Goal: Transaction & Acquisition: Purchase product/service

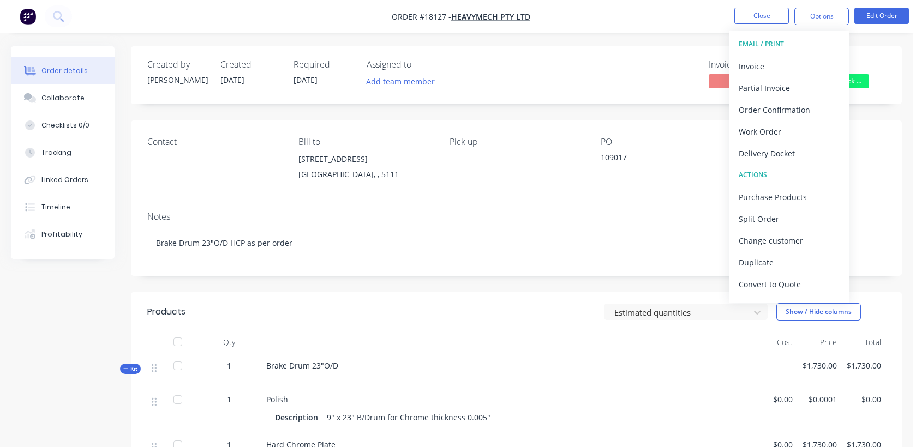
scroll to position [61, 0]
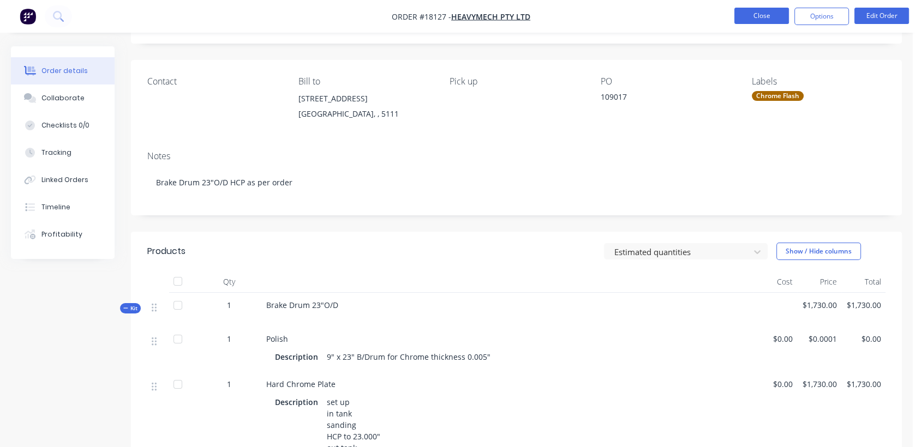
click at [761, 16] on button "Close" at bounding box center [761, 16] width 55 height 16
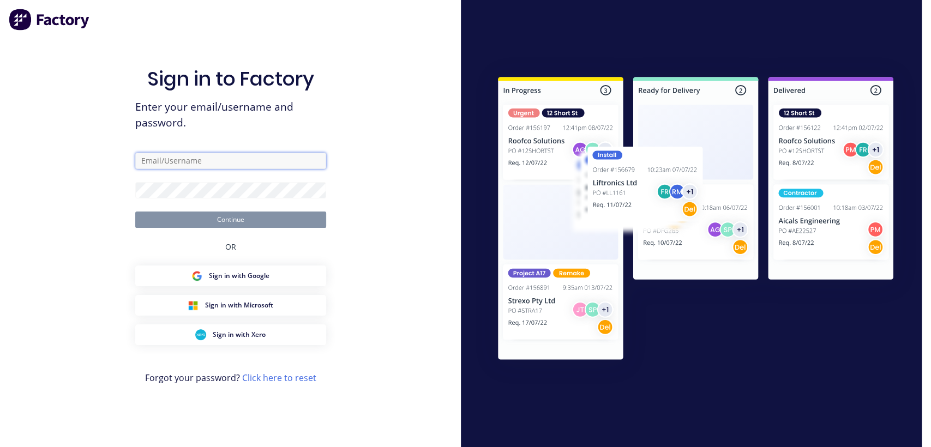
type input "[PERSON_NAME][EMAIL_ADDRESS][DOMAIN_NAME]"
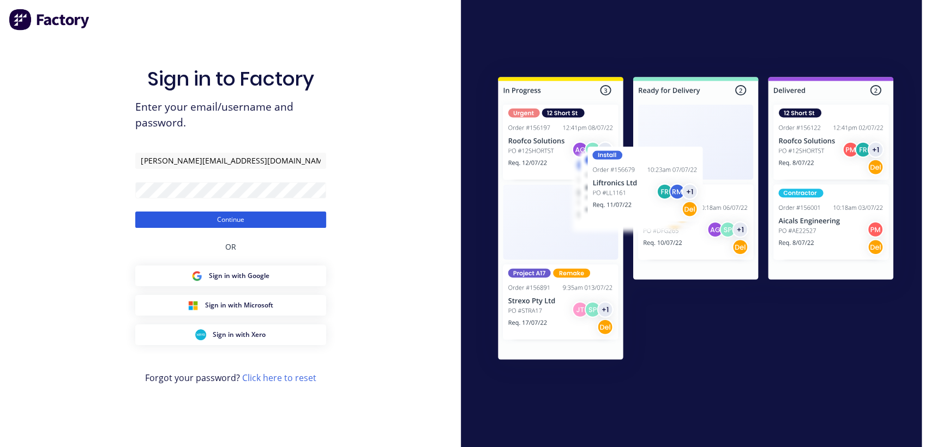
click at [243, 221] on button "Continue" at bounding box center [230, 220] width 191 height 16
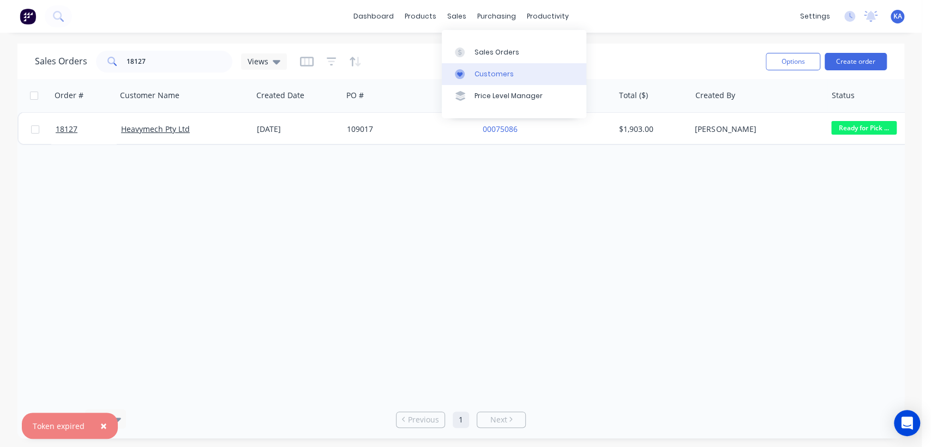
click at [483, 71] on div "Customers" at bounding box center [494, 74] width 39 height 10
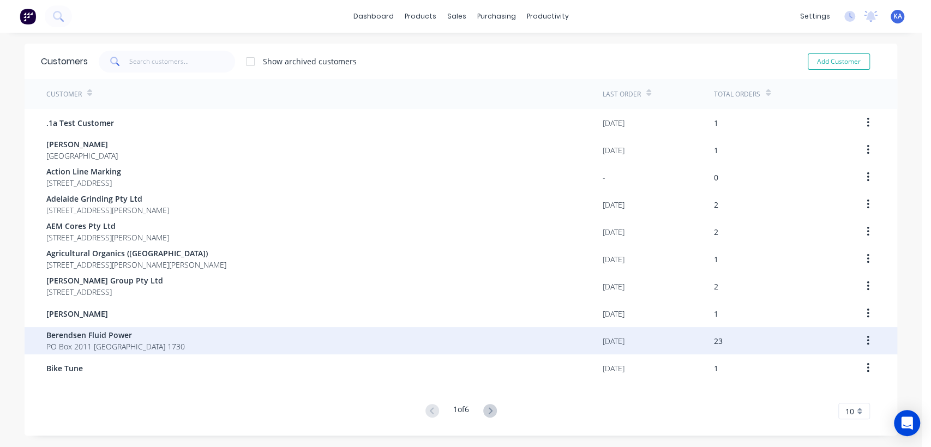
click at [104, 335] on span "Berendsen Fluid Power" at bounding box center [115, 334] width 139 height 11
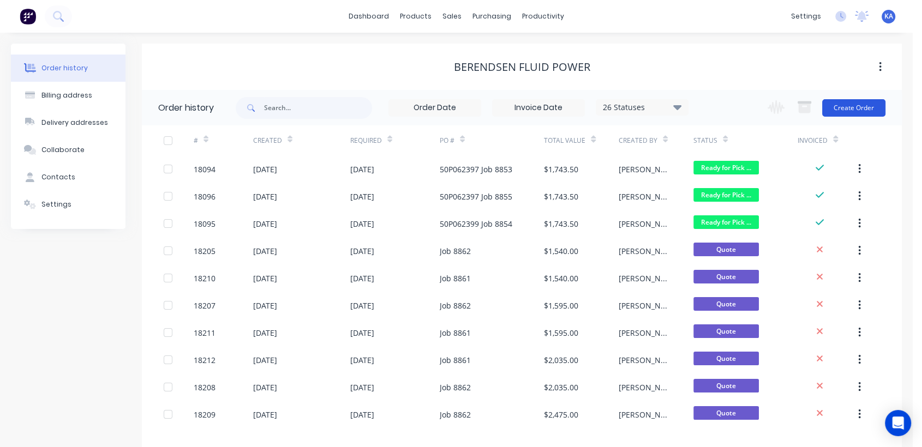
click at [870, 103] on button "Create Order" at bounding box center [853, 107] width 63 height 17
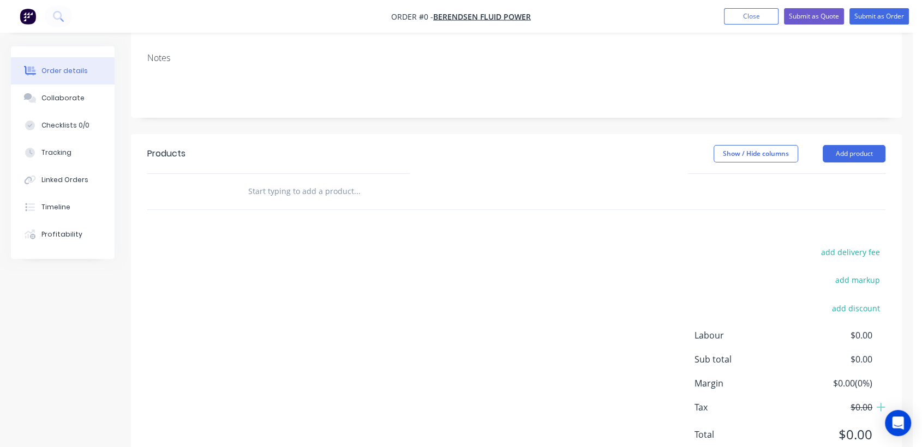
scroll to position [182, 0]
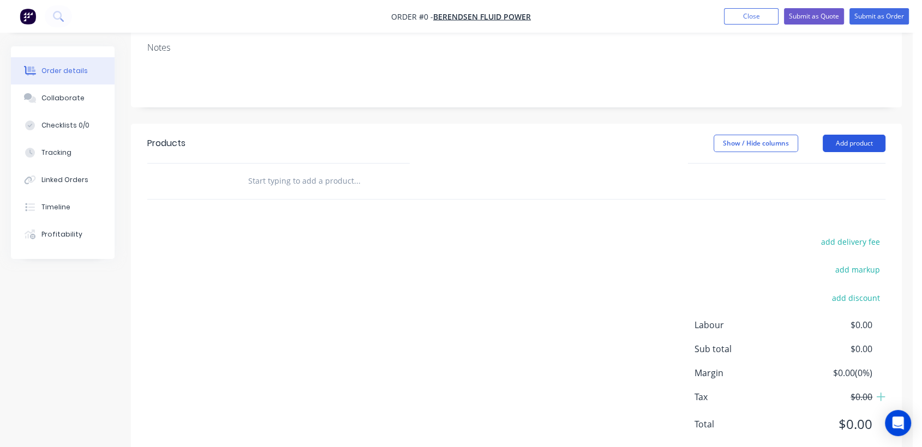
click at [837, 135] on button "Add product" at bounding box center [854, 143] width 63 height 17
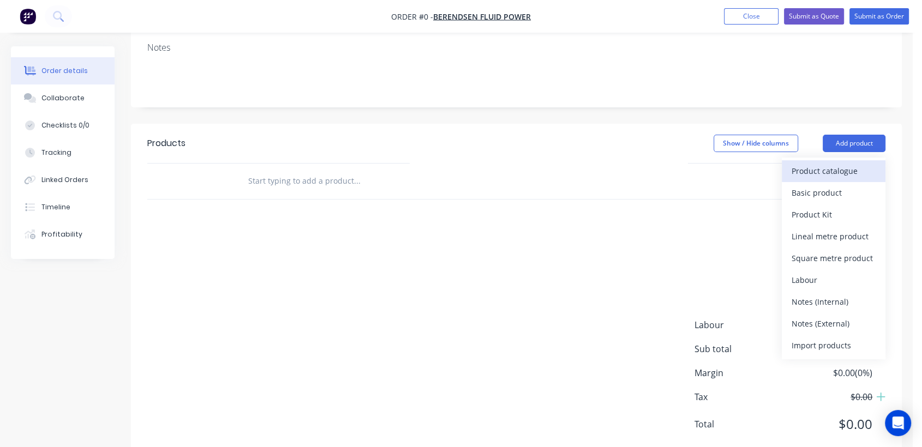
click at [841, 163] on div "Product catalogue" at bounding box center [834, 171] width 84 height 16
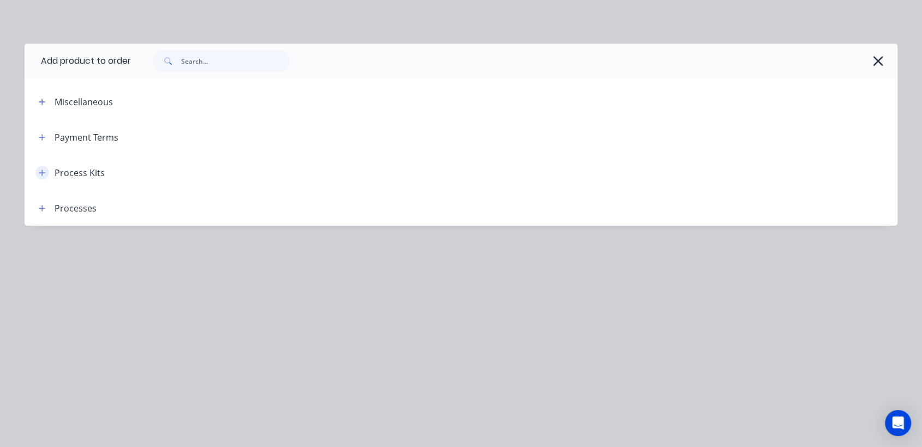
click at [43, 171] on icon "button" at bounding box center [42, 173] width 7 height 8
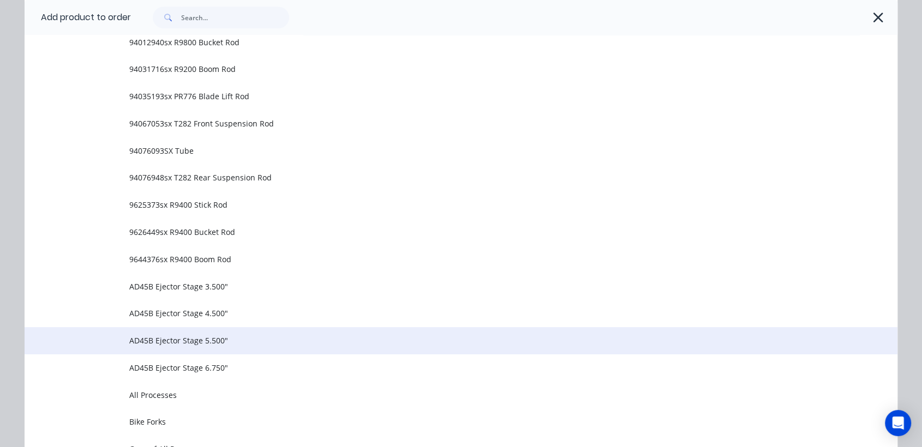
scroll to position [501, 0]
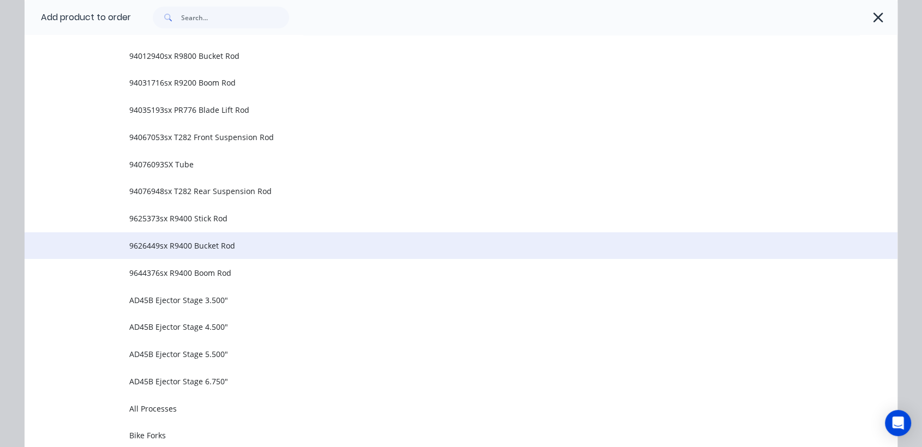
click at [261, 243] on span "9626449sx R9400 Bucket Rod" at bounding box center [436, 245] width 614 height 11
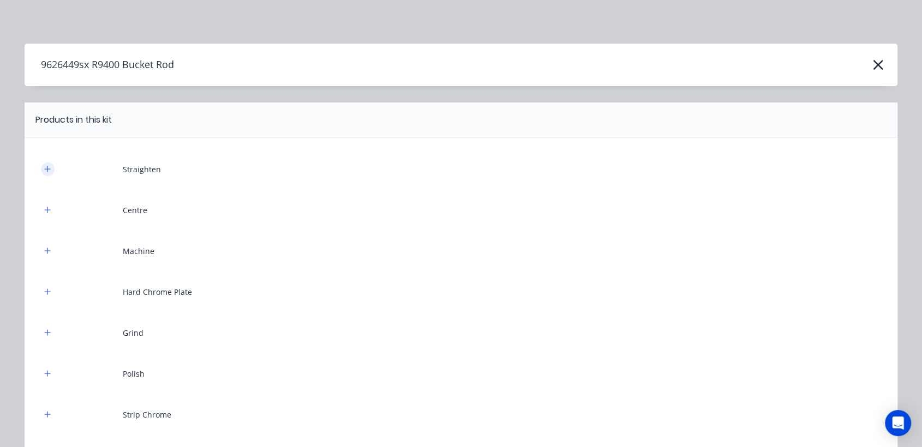
click at [44, 168] on icon "button" at bounding box center [47, 169] width 7 height 8
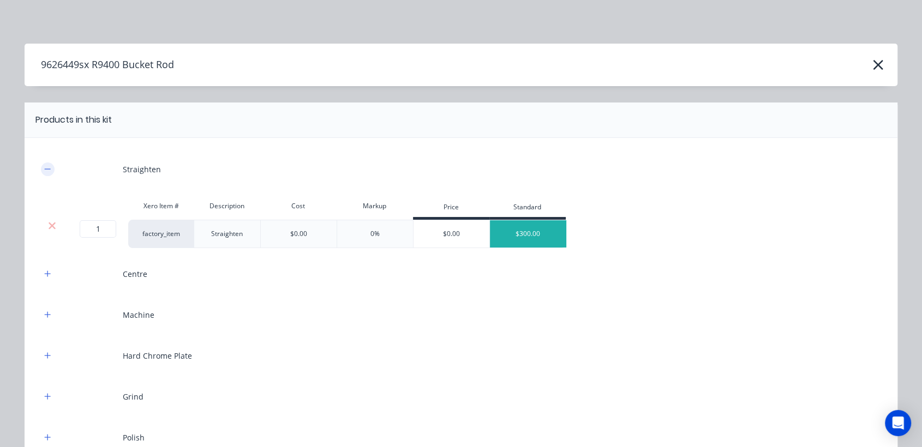
click at [44, 168] on icon "button" at bounding box center [47, 169] width 7 height 8
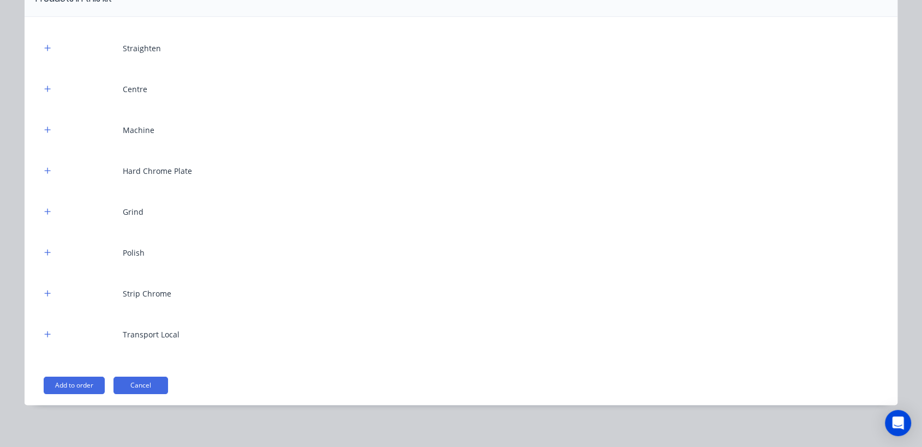
scroll to position [127, 0]
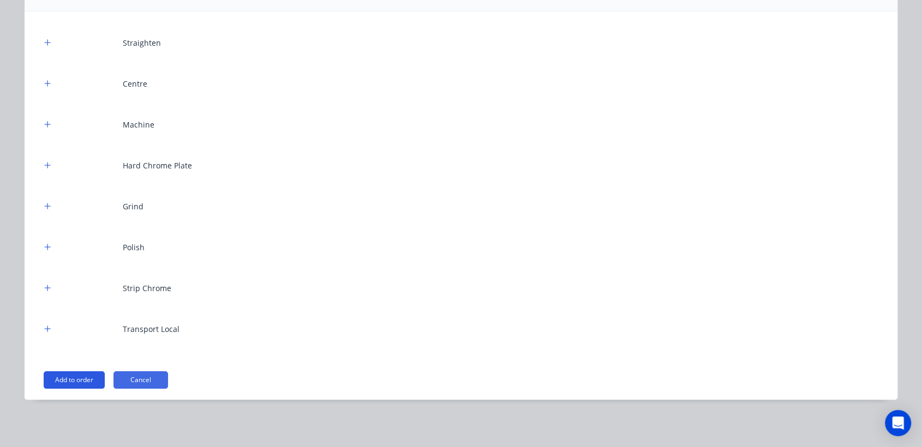
click at [69, 377] on button "Add to order" at bounding box center [74, 379] width 61 height 17
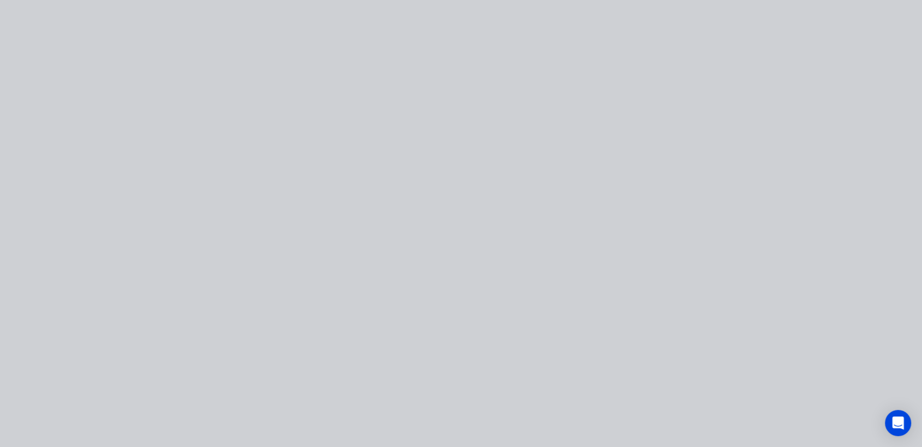
scroll to position [0, 0]
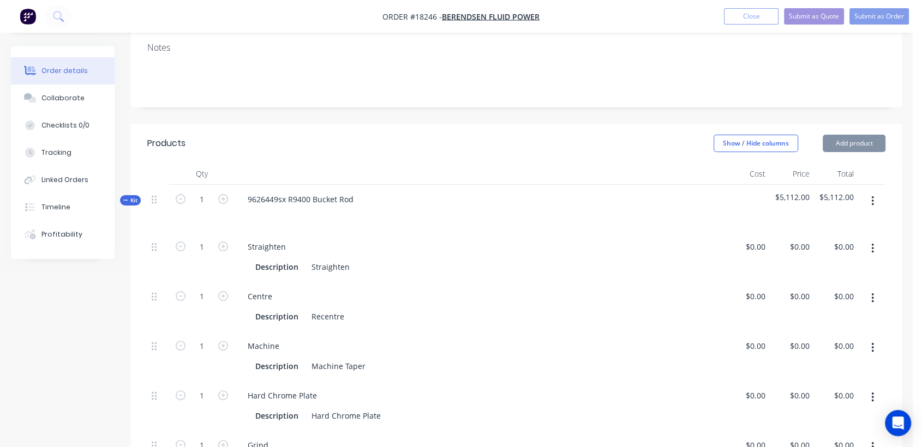
type input "$300.00"
type input "$325.00"
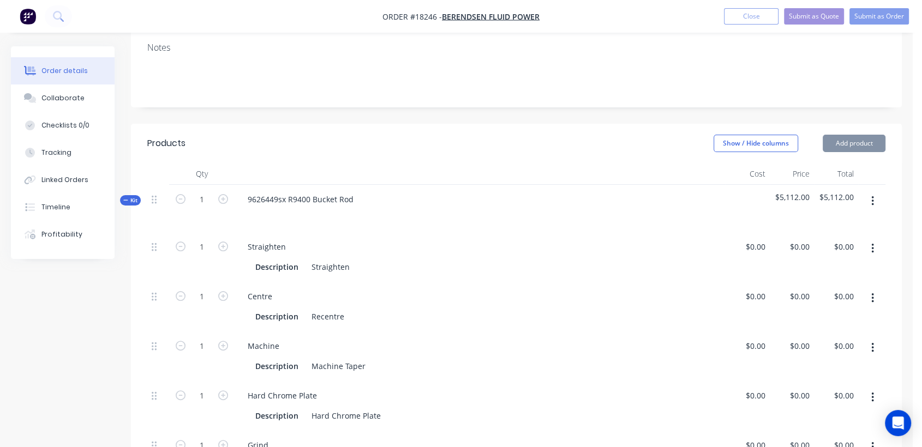
type input "$325.00"
type input "$1,962.00"
type input "$1,300.00"
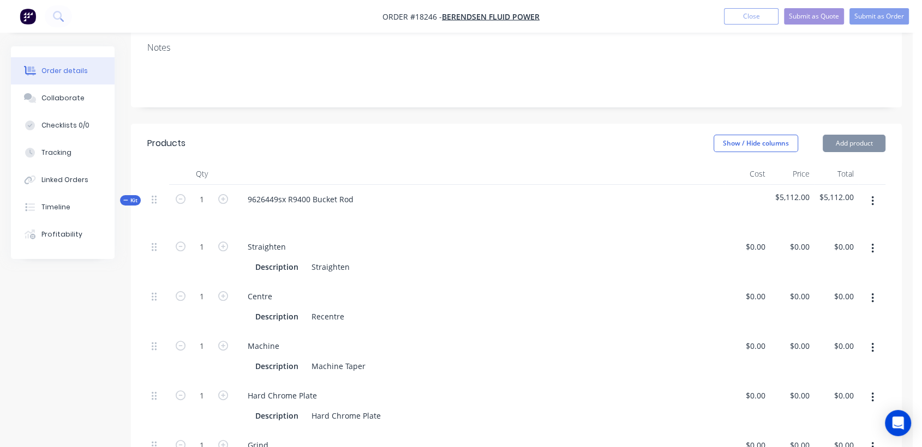
type input "$200.00"
type input "$500.00"
type input "$200.00"
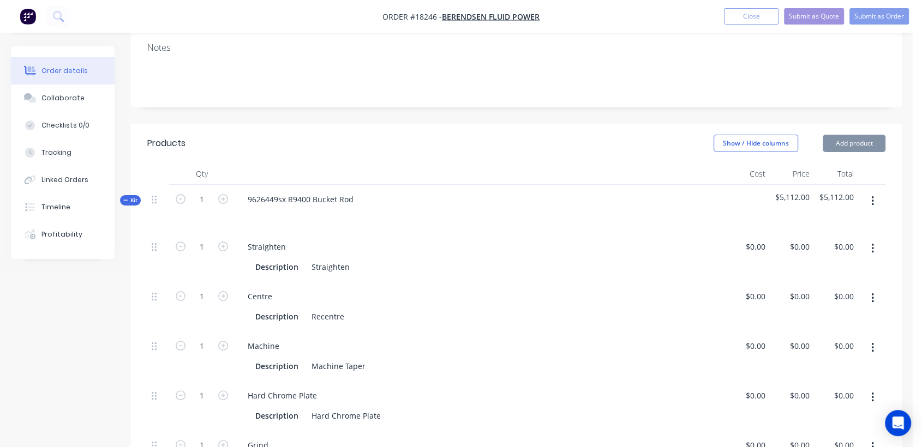
type input "$200.00"
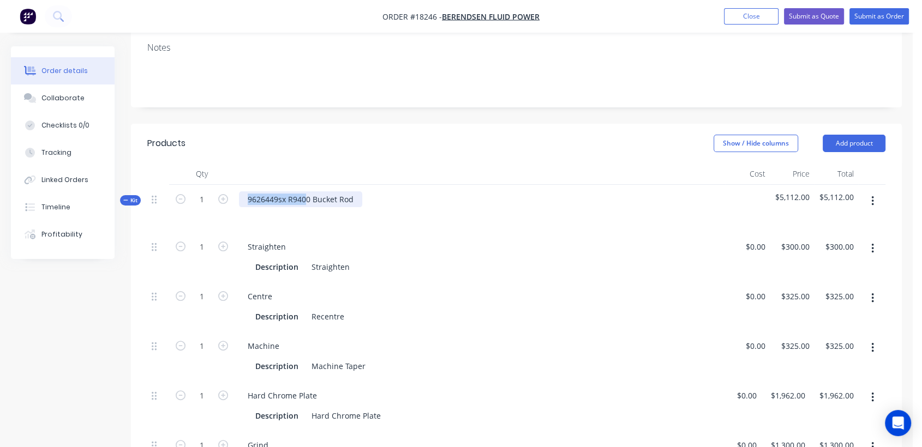
drag, startPoint x: 305, startPoint y: 184, endPoint x: 221, endPoint y: 194, distance: 85.1
click at [221, 194] on div "Kit 1 9626449sx R9400 Bucket Rod $5,112.00 $5,112.00" at bounding box center [516, 208] width 738 height 47
click at [312, 191] on div "EC750 Bucket Rod" at bounding box center [280, 199] width 83 height 16
click at [870, 191] on button "button" at bounding box center [873, 201] width 26 height 20
click at [794, 191] on span "$5,112.00" at bounding box center [791, 196] width 35 height 11
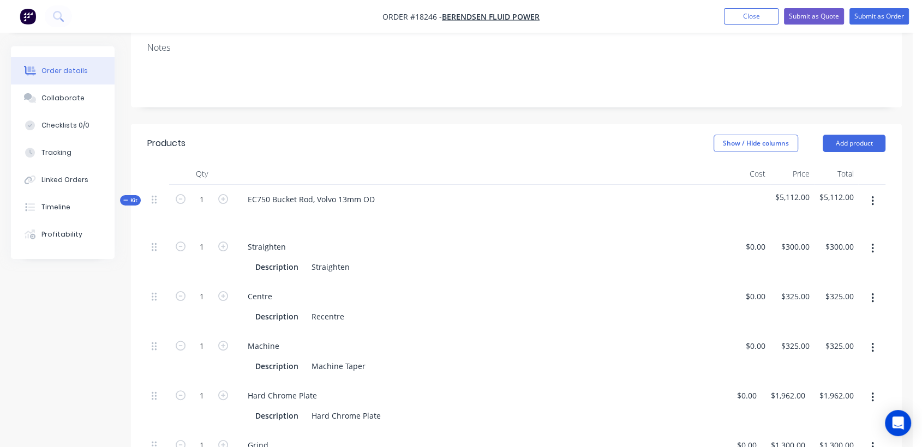
click at [794, 191] on span "$5,112.00" at bounding box center [791, 196] width 35 height 11
click at [843, 191] on span "$5,112.00" at bounding box center [835, 196] width 35 height 11
click at [665, 211] on div "EC750 Bucket Rod, Volvo 13mm OD" at bounding box center [480, 208] width 491 height 47
click at [873, 243] on icon "button" at bounding box center [872, 249] width 3 height 12
click at [814, 313] on div "Delete" at bounding box center [834, 321] width 84 height 16
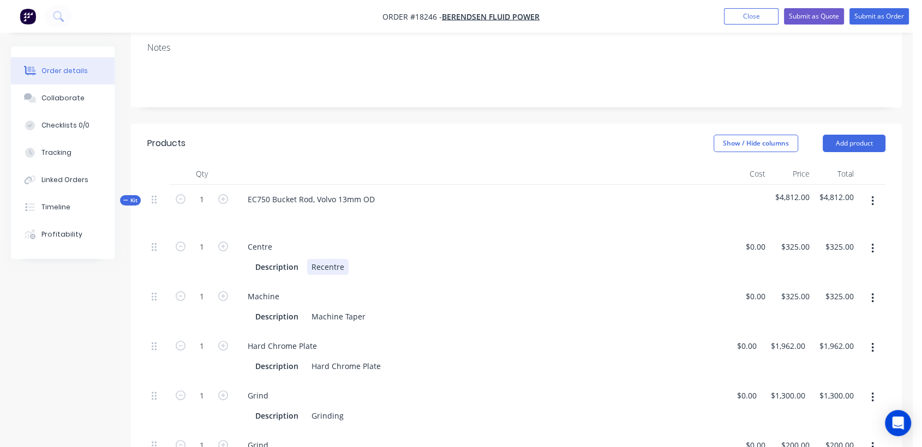
click at [343, 259] on div "Recentre" at bounding box center [327, 267] width 41 height 16
click at [320, 259] on div "Recentre Eye end" at bounding box center [343, 267] width 73 height 16
click at [762, 239] on input at bounding box center [763, 247] width 13 height 16
type input "$90.00"
type input "90"
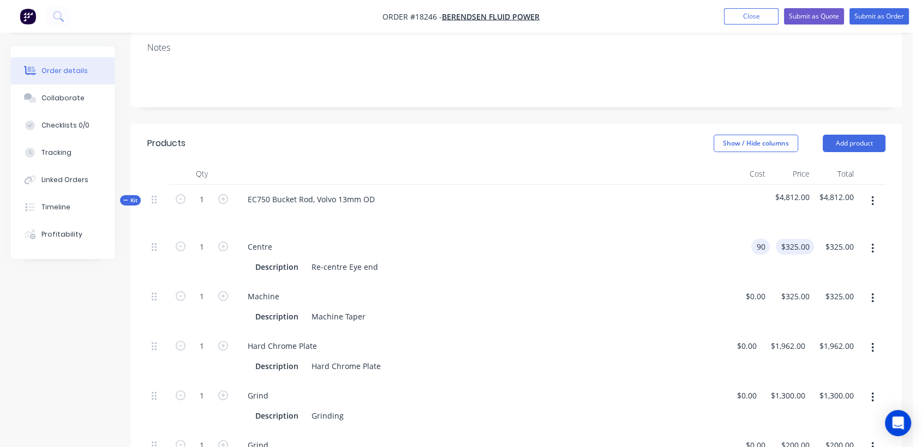
type input "$90.00"
click at [787, 232] on div "90 90" at bounding box center [792, 257] width 44 height 50
type input "$100.00"
click at [673, 207] on div at bounding box center [480, 215] width 482 height 16
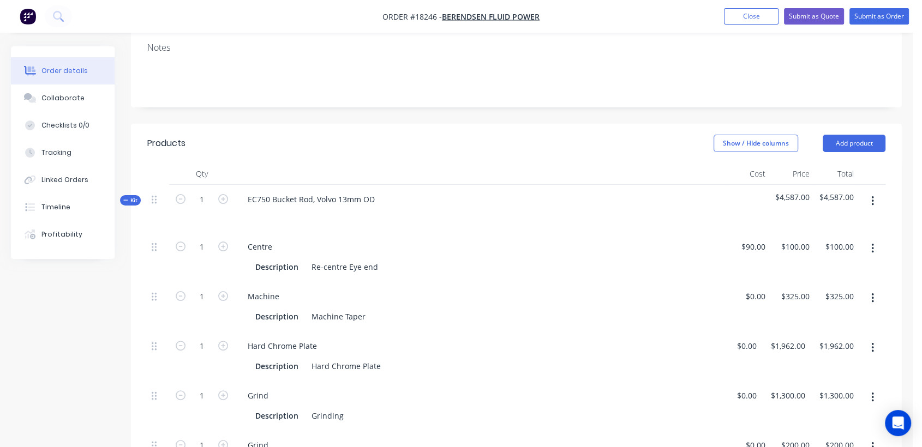
click at [806, 191] on span "$4,587.00" at bounding box center [791, 196] width 35 height 11
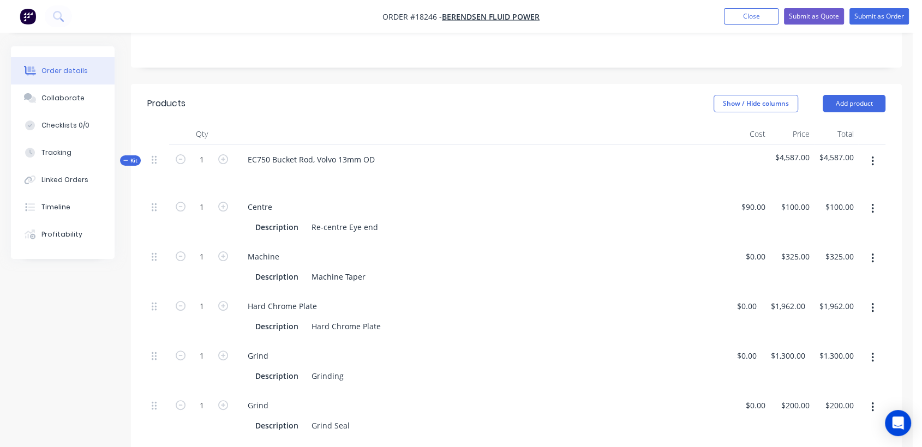
scroll to position [303, 0]
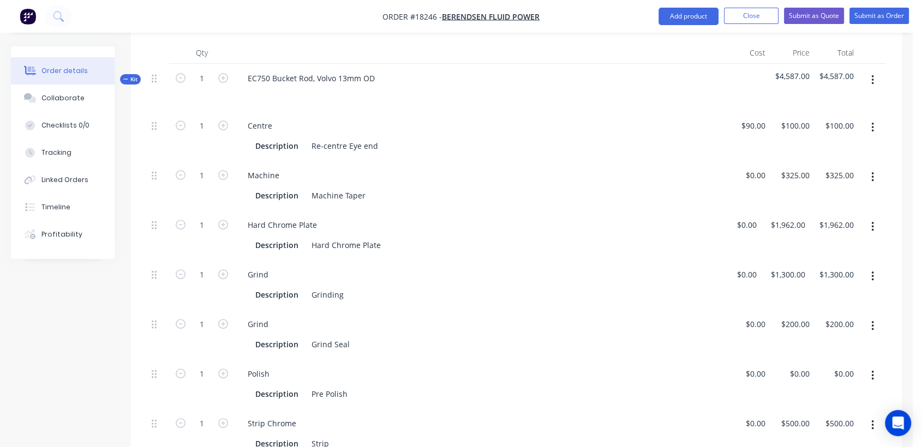
click at [872, 172] on icon "button" at bounding box center [872, 177] width 2 height 10
click at [811, 242] on div "Delete" at bounding box center [834, 250] width 84 height 16
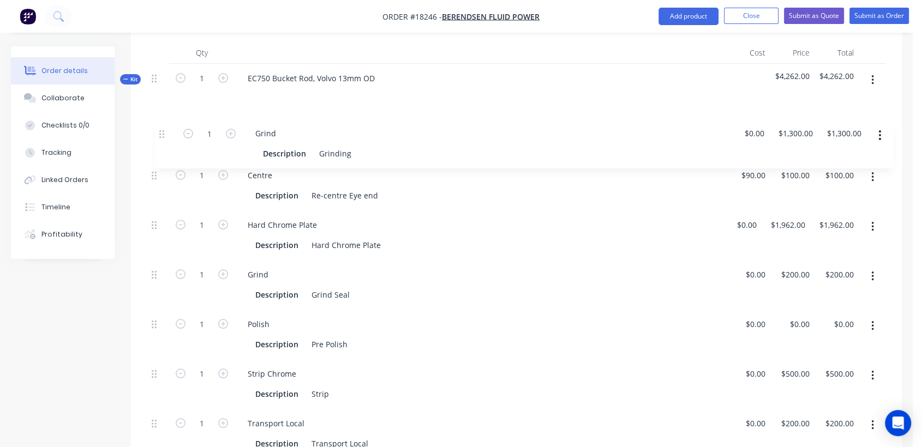
drag, startPoint x: 154, startPoint y: 214, endPoint x: 163, endPoint y: 132, distance: 82.9
click at [163, 132] on div "1 Centre Description Re-centre Eye end $90.00 $90.00 $100.00 $100.00 $100.00 $1…" at bounding box center [516, 284] width 738 height 347
click at [792, 217] on input "1962" at bounding box center [798, 225] width 23 height 16
type input "$2,653.00"
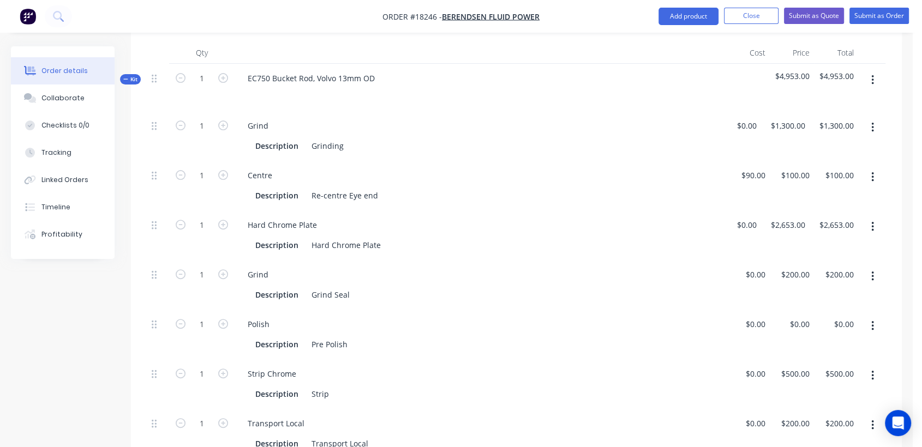
click at [661, 269] on div "Grind" at bounding box center [480, 275] width 482 height 16
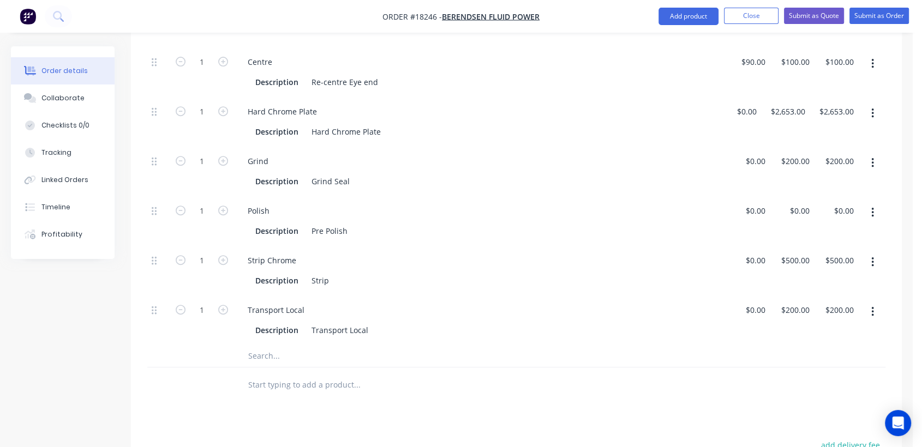
scroll to position [424, 0]
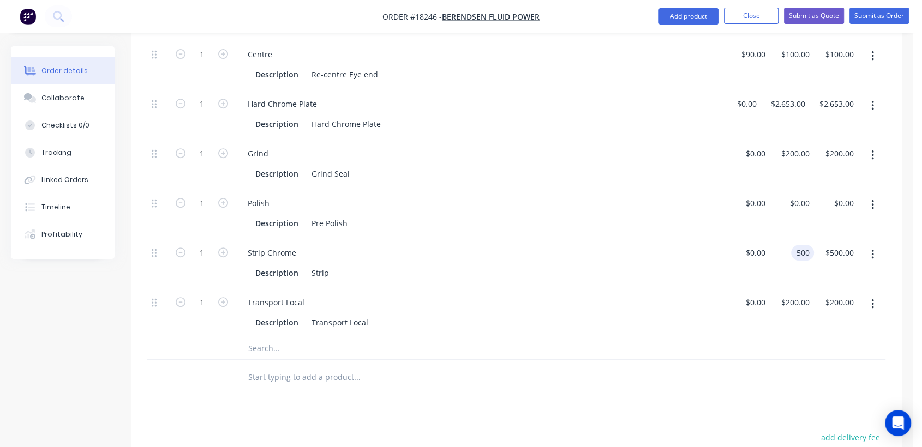
click at [804, 245] on input "500" at bounding box center [804, 253] width 19 height 16
type input "$0.00"
click at [803, 295] on input "200" at bounding box center [804, 303] width 19 height 16
type input "$200.00"
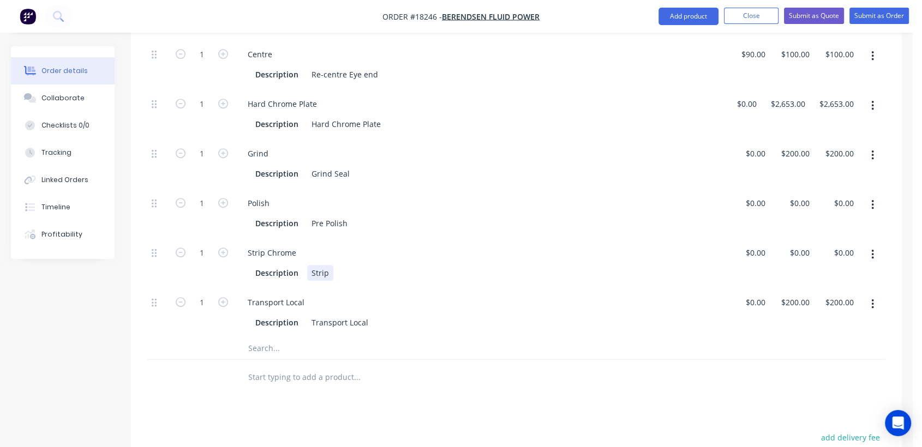
drag, startPoint x: 724, startPoint y: 267, endPoint x: 792, endPoint y: 276, distance: 68.2
click at [726, 267] on div "1 Strip Chrome Description Strip $0.00 $0.00 $0.00 $0.00 $0.00 $0.00" at bounding box center [516, 263] width 738 height 50
click at [870, 295] on button "button" at bounding box center [873, 305] width 26 height 20
click at [824, 369] on div "Delete" at bounding box center [834, 377] width 84 height 16
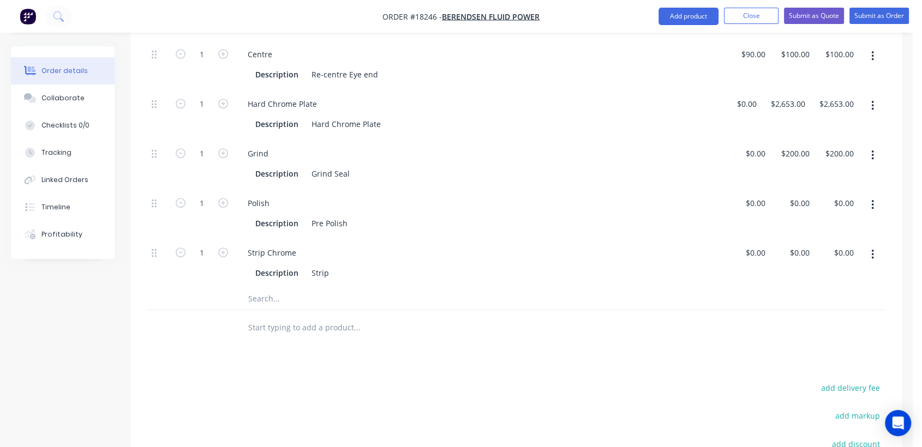
click at [870, 245] on button "button" at bounding box center [873, 255] width 26 height 20
click at [812, 319] on div "Delete" at bounding box center [834, 327] width 84 height 16
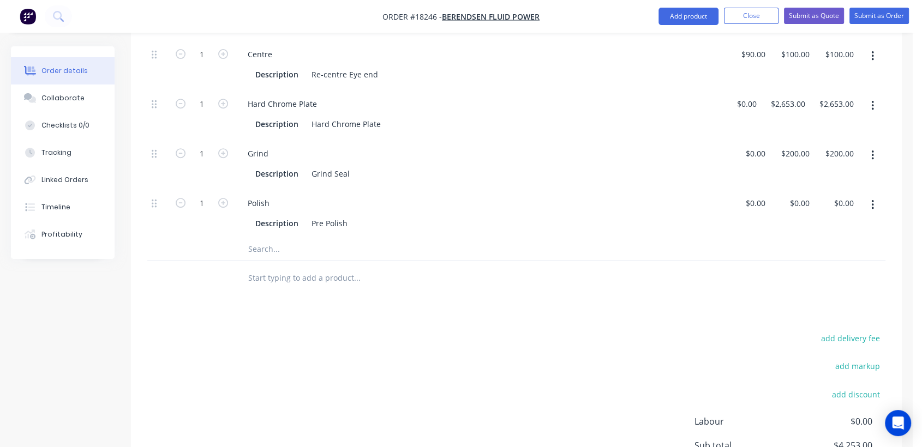
click at [330, 239] on input "text" at bounding box center [357, 249] width 218 height 22
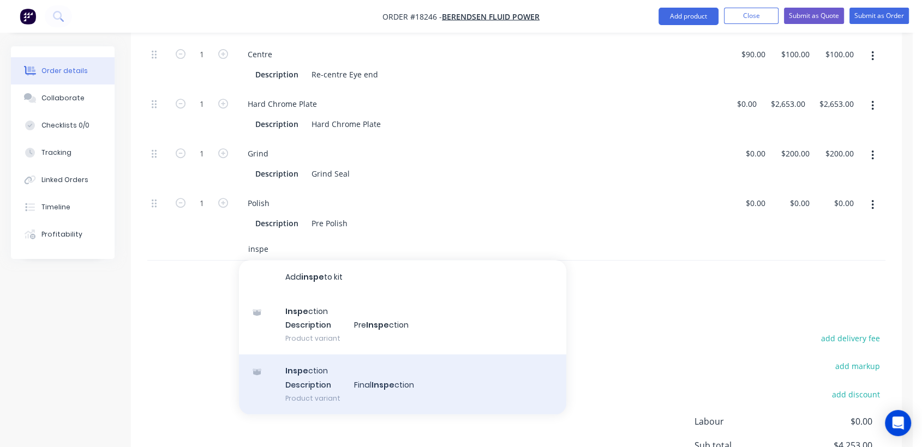
type input "inspe"
click at [375, 372] on div "Inspe ction Description Final Inspe ction Product variant" at bounding box center [402, 385] width 327 height 60
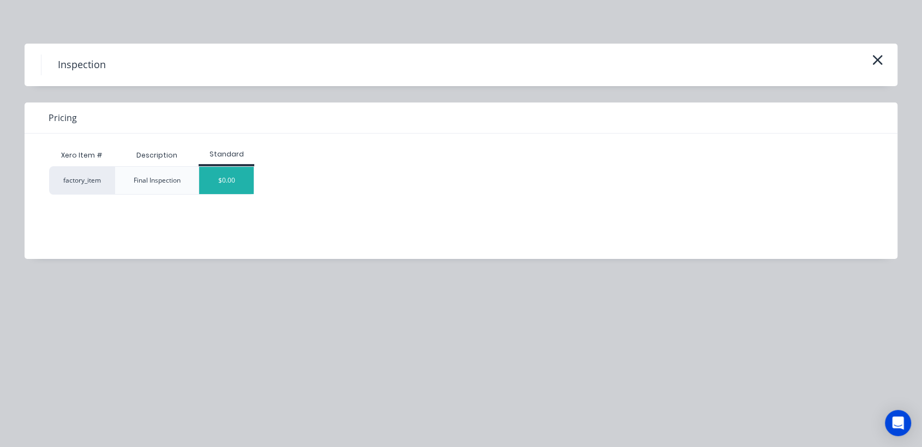
click at [224, 179] on div "$0.00" at bounding box center [226, 180] width 55 height 27
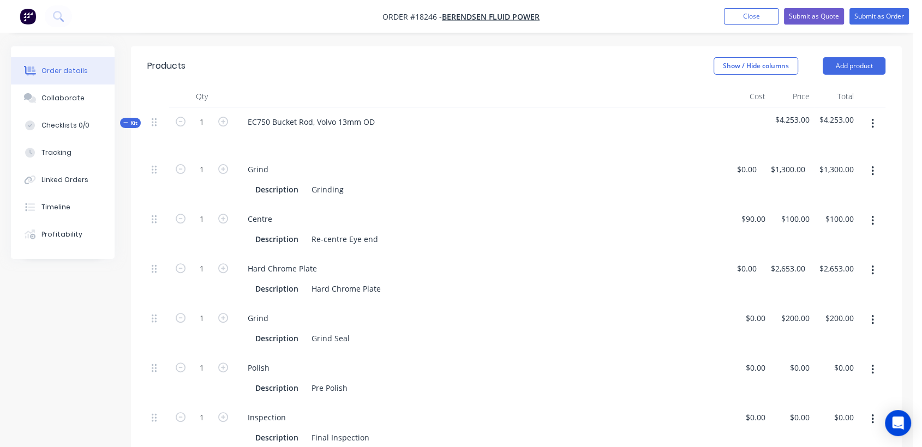
scroll to position [182, 0]
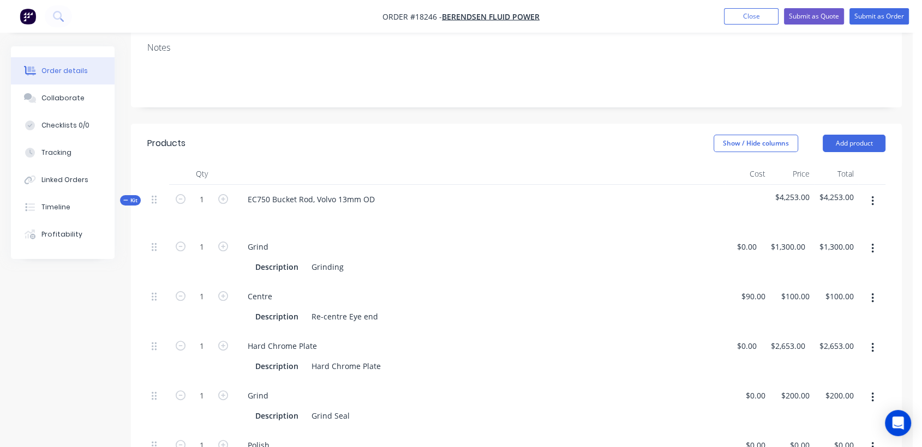
click at [793, 191] on span "$4,253.00" at bounding box center [791, 196] width 35 height 11
click at [838, 191] on span "$4,253.00" at bounding box center [835, 196] width 35 height 11
click at [793, 239] on input "1300" at bounding box center [798, 247] width 23 height 16
type input "$0.00"
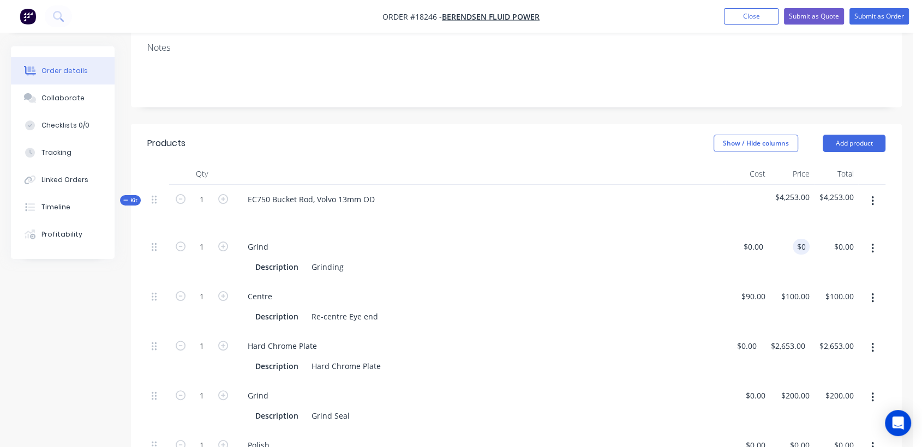
click at [614, 214] on div "EC750 Bucket Rod, Volvo 13mm OD" at bounding box center [480, 208] width 491 height 47
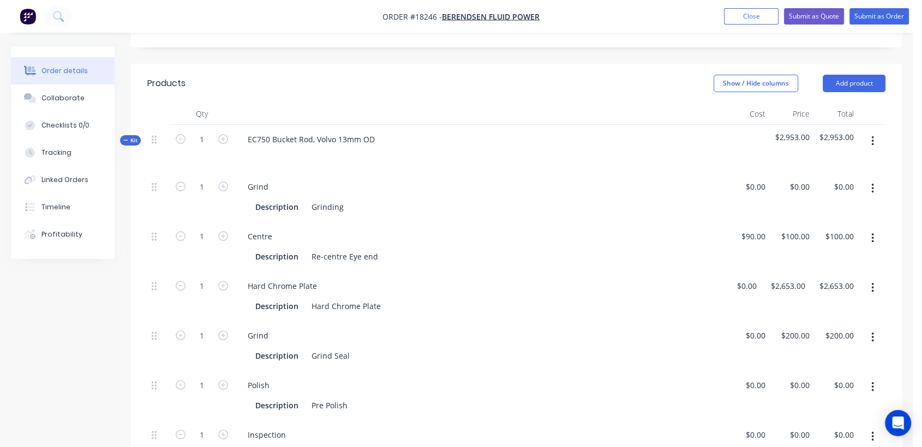
scroll to position [242, 0]
click at [794, 327] on div "200 $200.00" at bounding box center [795, 335] width 38 height 16
type input "$0.00"
click at [636, 303] on div "Hard Chrome Plate Description Hard Chrome Plate" at bounding box center [480, 296] width 491 height 50
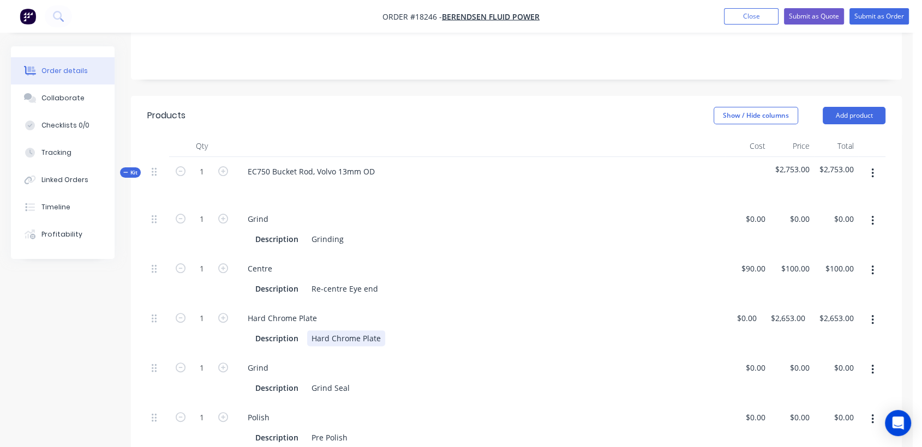
scroll to position [182, 0]
